Goal: Information Seeking & Learning: Learn about a topic

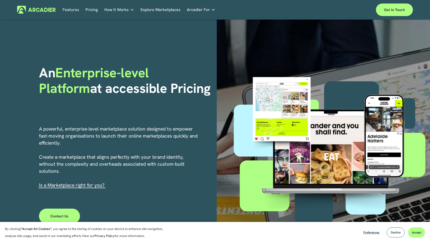
click at [94, 10] on link "Pricing" at bounding box center [92, 10] width 12 height 8
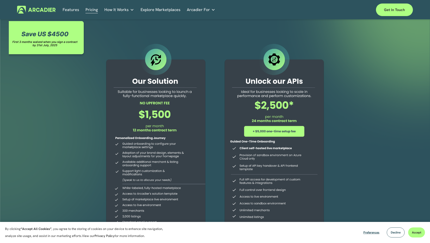
click at [74, 10] on link "Features" at bounding box center [71, 10] width 17 height 8
